Goal: Information Seeking & Learning: Learn about a topic

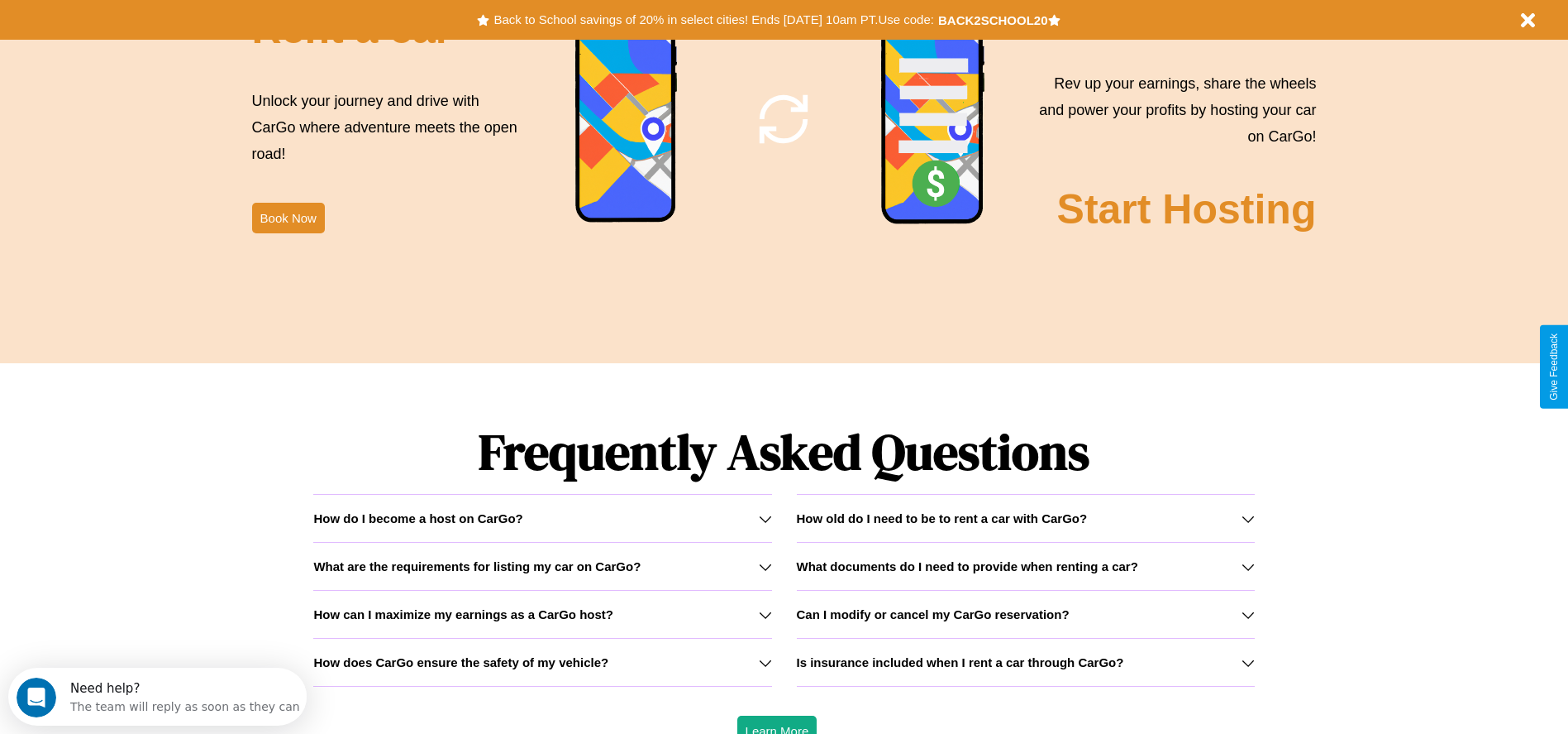
scroll to position [2373, 0]
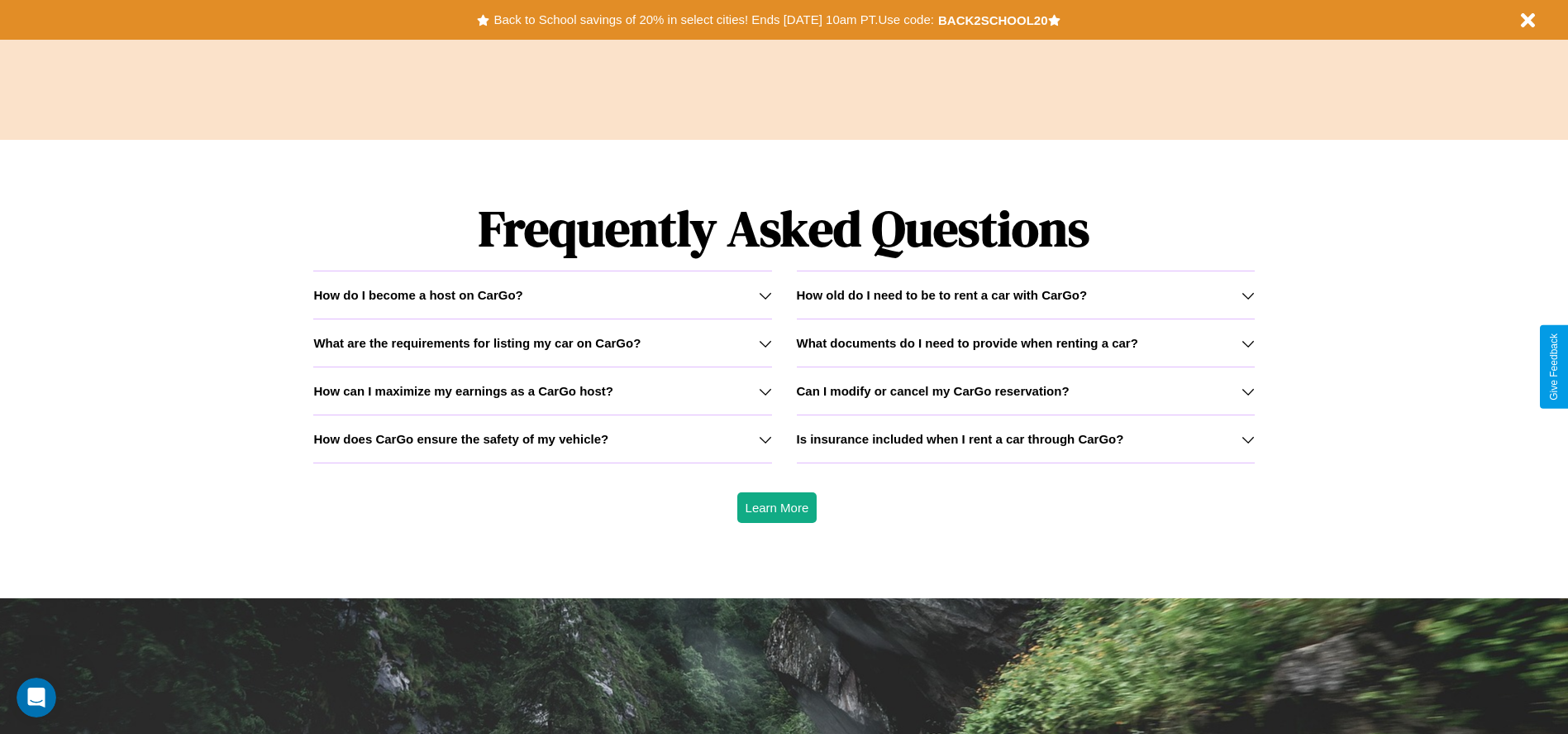
click at [1248, 294] on icon at bounding box center [1249, 296] width 14 height 14
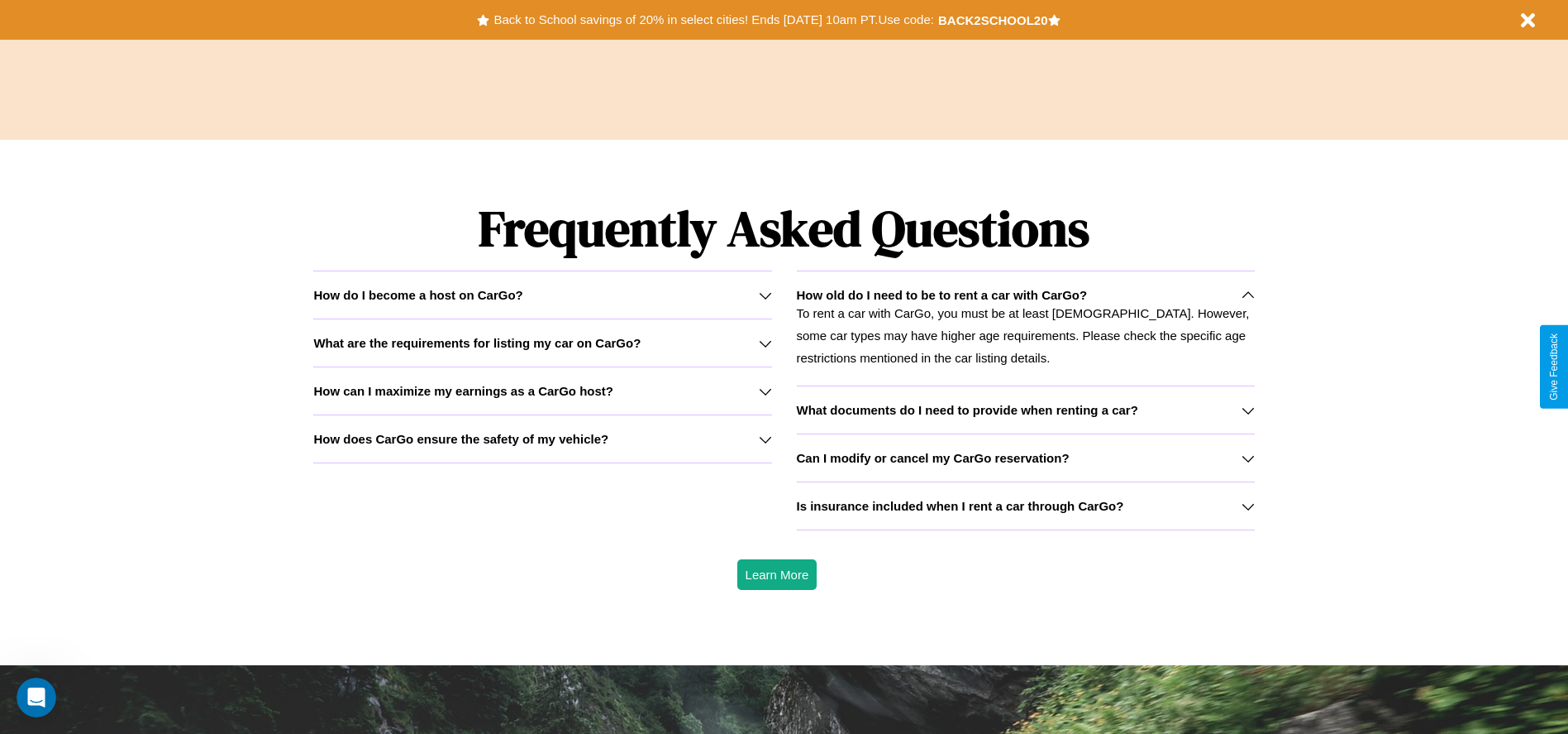
click at [542, 294] on div "How do I become a host on CarGo?" at bounding box center [542, 295] width 458 height 14
click at [1025, 327] on p "To rent a car with CarGo, you must be at least [DEMOGRAPHIC_DATA]. However, som…" at bounding box center [1026, 335] width 458 height 67
click at [542, 438] on h3 "How does CarGo ensure the safety of my vehicle?" at bounding box center [461, 438] width 295 height 14
click at [1025, 409] on h3 "What documents do I need to provide when renting a car?" at bounding box center [967, 409] width 341 height 14
click at [1025, 458] on h3 "Can I modify or cancel my CarGo reservation?" at bounding box center [934, 458] width 273 height 14
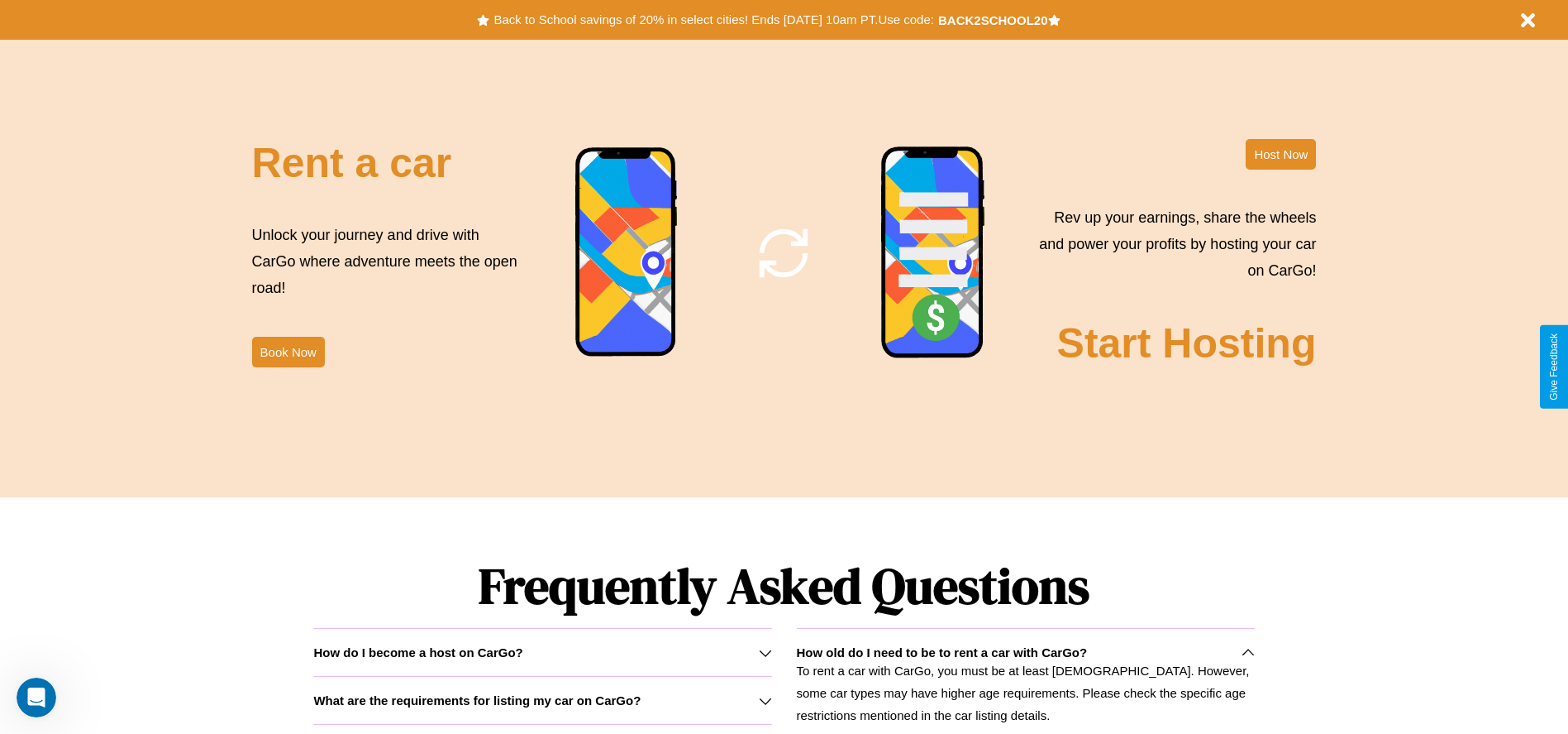
scroll to position [1960, 0]
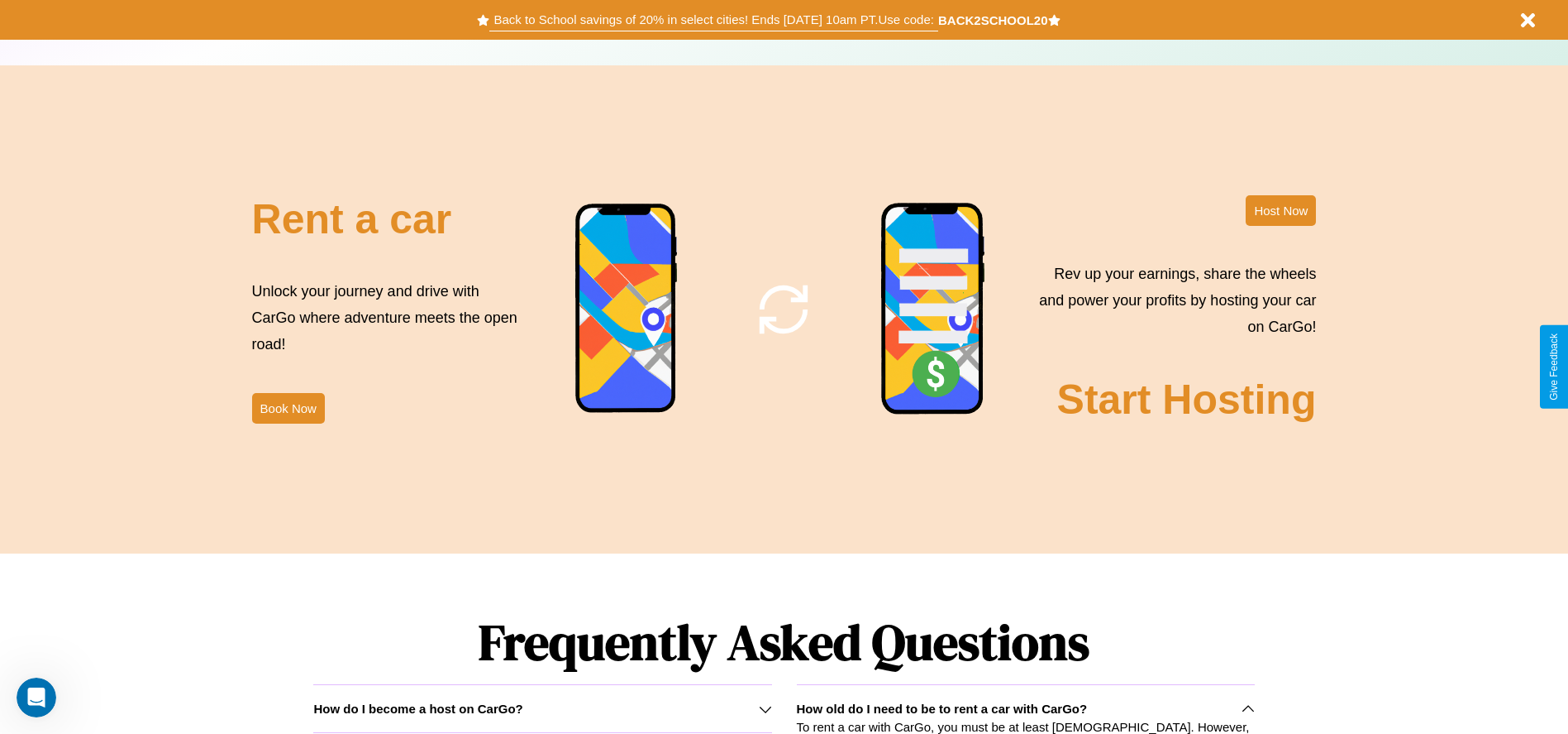
click at [713, 19] on button "Back to School savings of 20% in select cities! Ends [DATE] 10am PT. Use code:" at bounding box center [713, 19] width 448 height 23
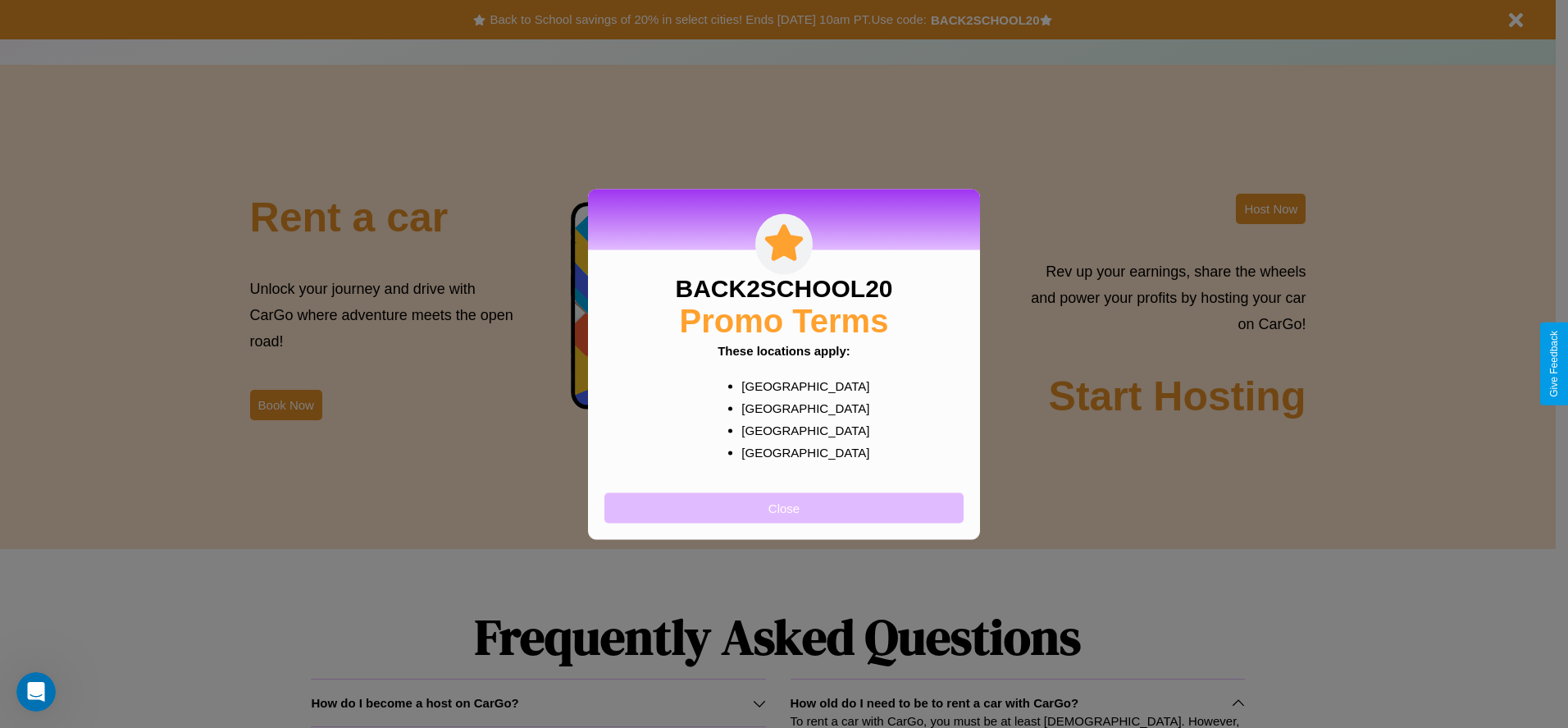
click at [784, 507] on button "Close" at bounding box center [783, 508] width 359 height 30
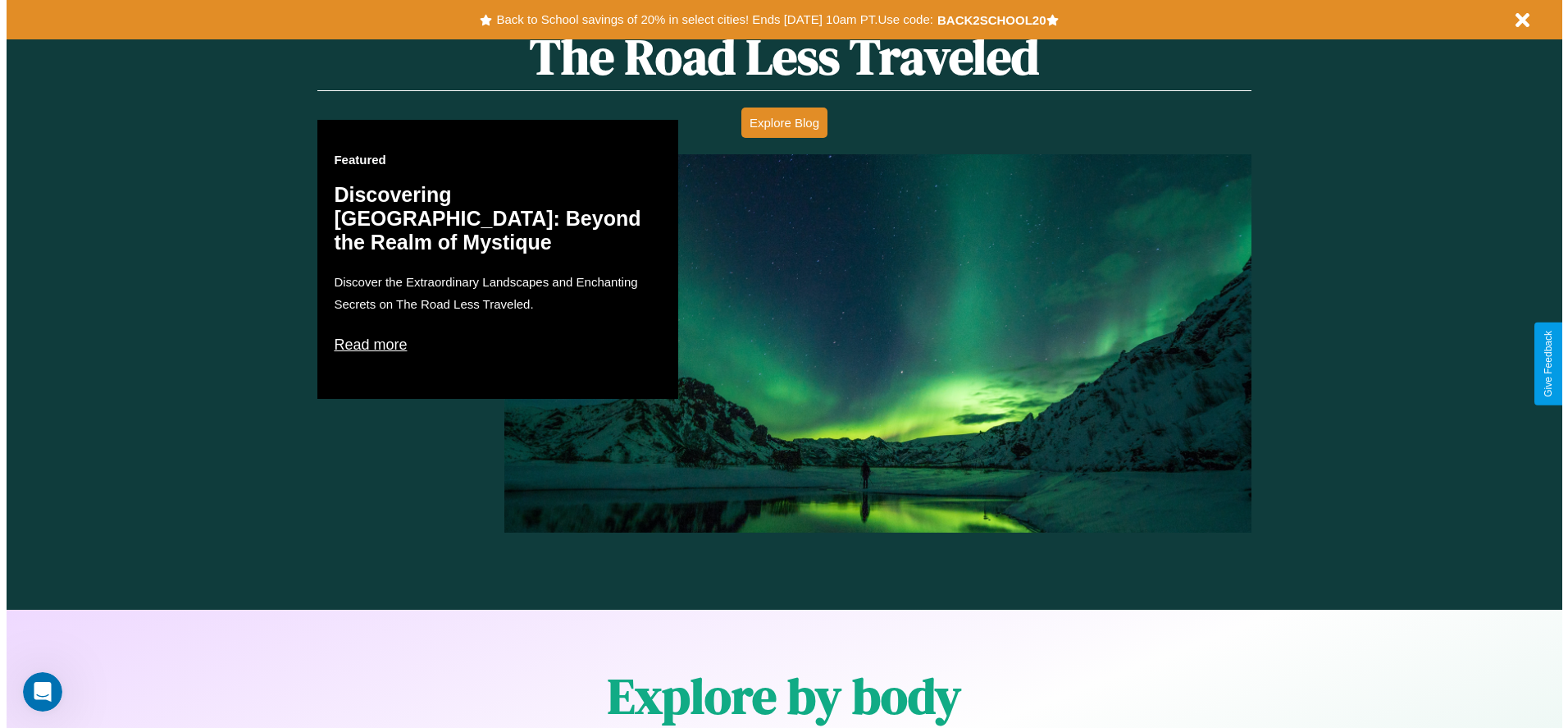
scroll to position [0, 0]
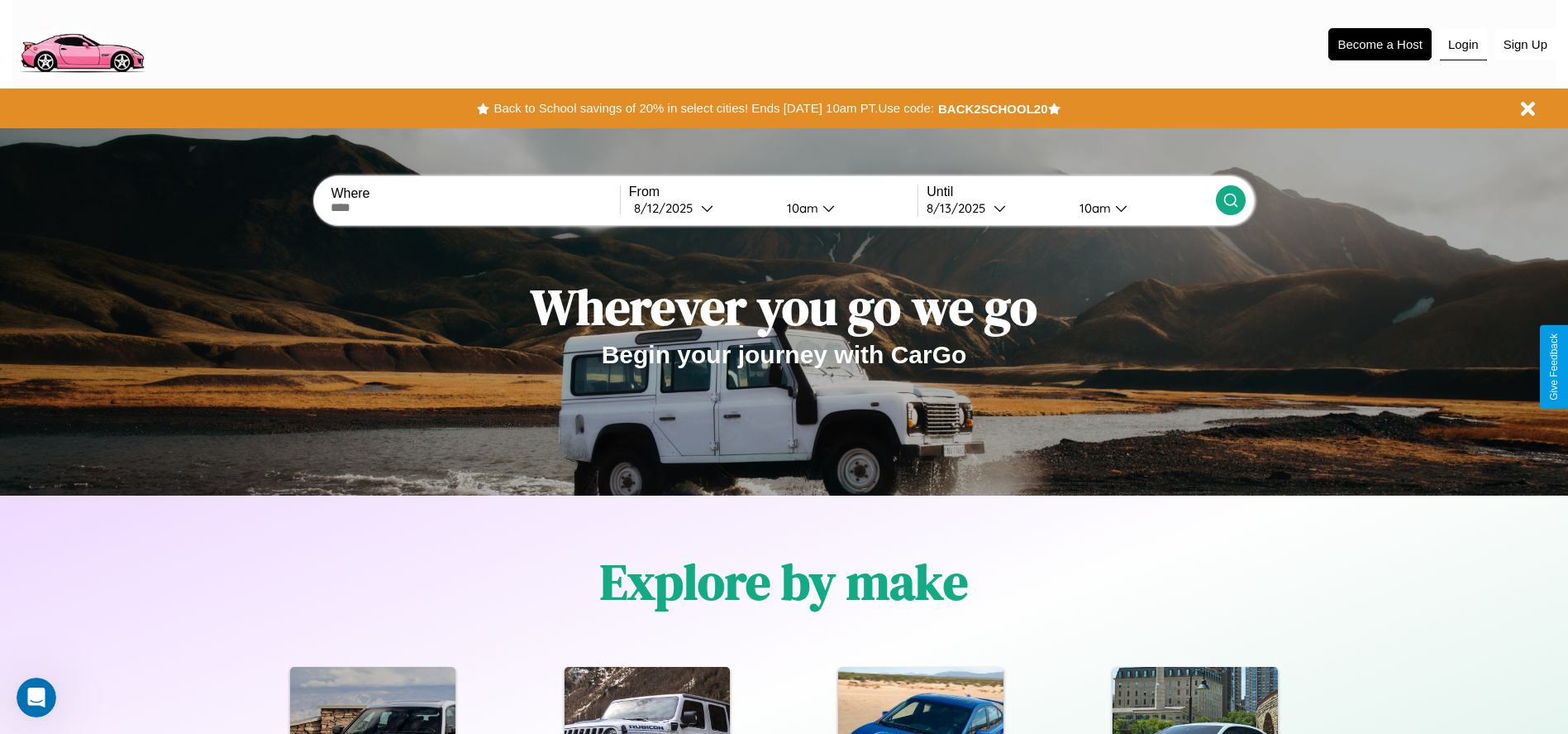
click at [1463, 44] on button "Login" at bounding box center [1464, 44] width 47 height 31
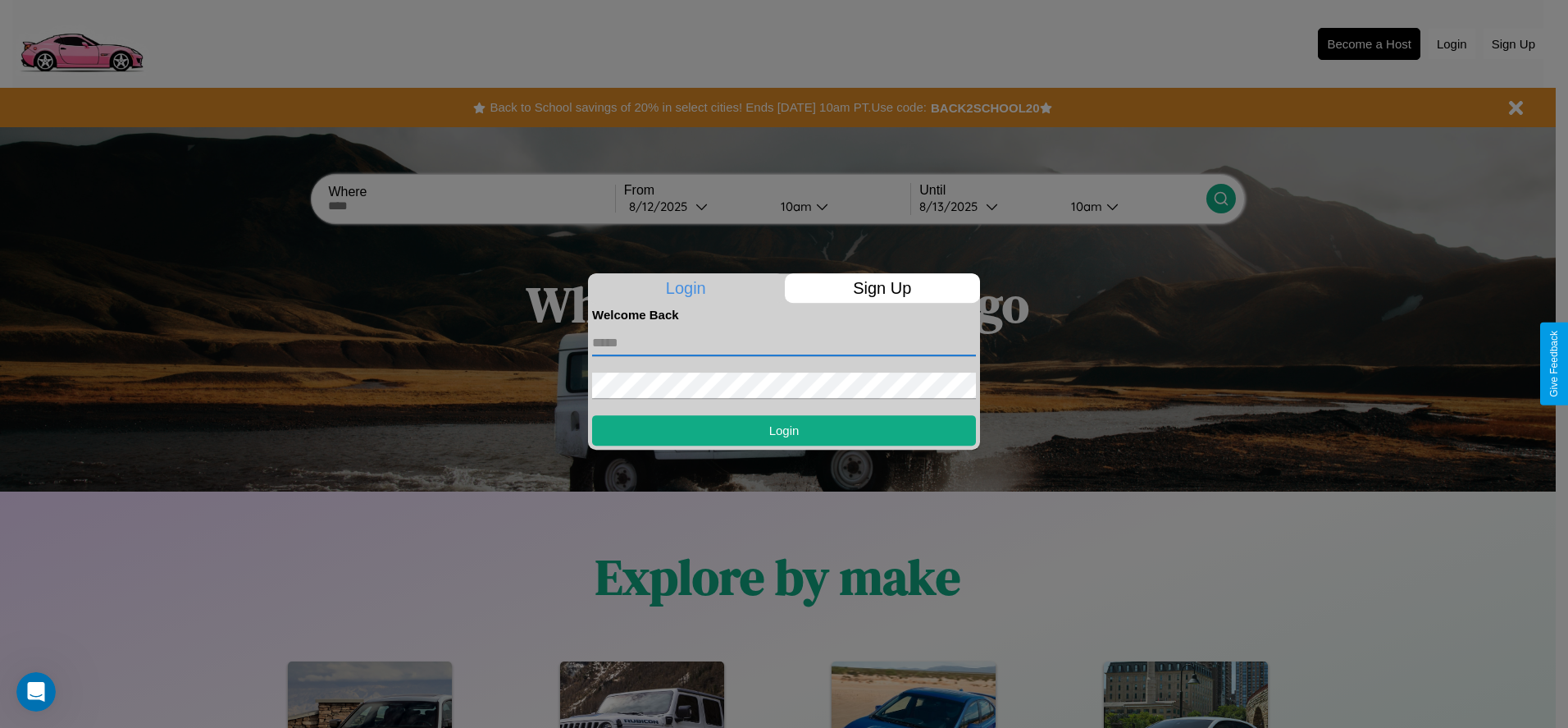
click at [784, 342] on input "text" at bounding box center [784, 342] width 384 height 26
type input "**********"
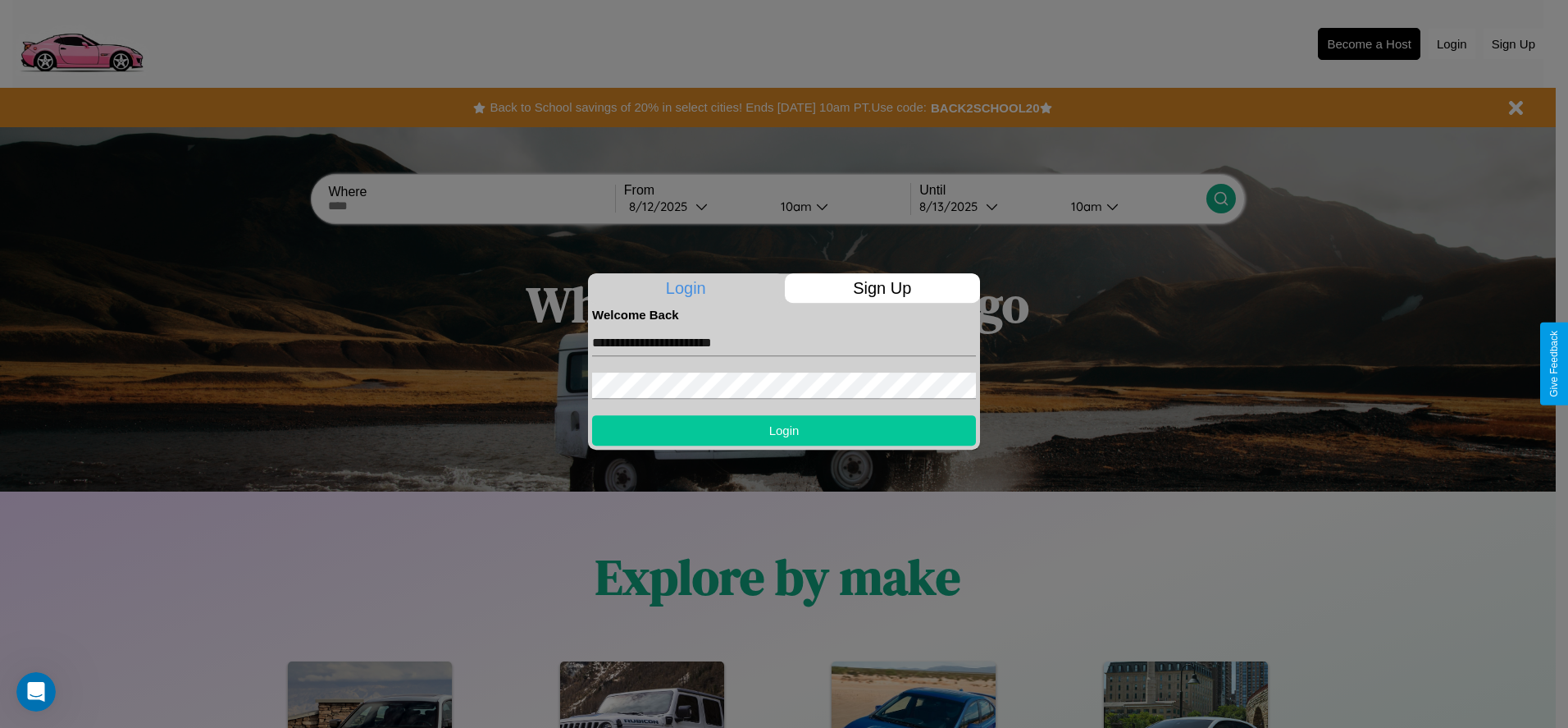
click at [784, 430] on button "Login" at bounding box center [784, 430] width 384 height 30
